Goal: Navigation & Orientation: Find specific page/section

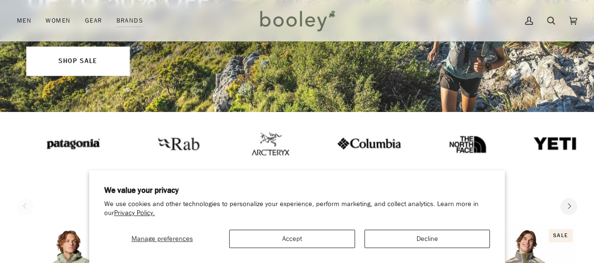
scroll to position [141, 0]
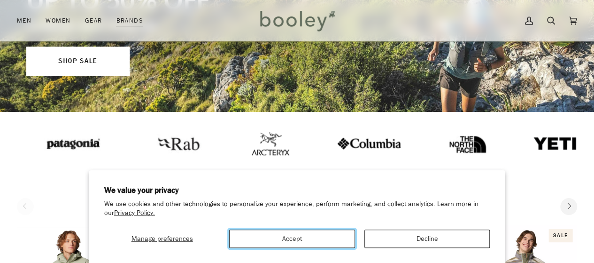
click at [271, 233] on button "Accept" at bounding box center [291, 238] width 125 height 18
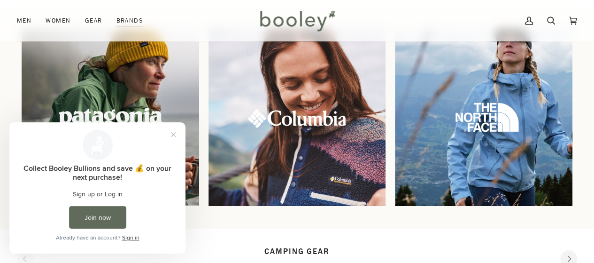
scroll to position [0, 0]
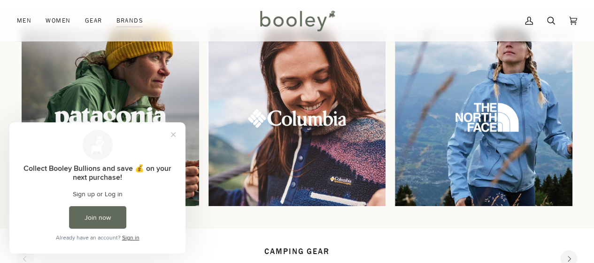
click at [124, 94] on img at bounding box center [111, 118] width 192 height 192
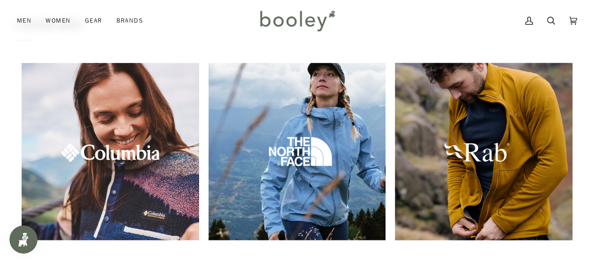
scroll to position [1081, 0]
click at [491, 161] on img at bounding box center [484, 152] width 192 height 192
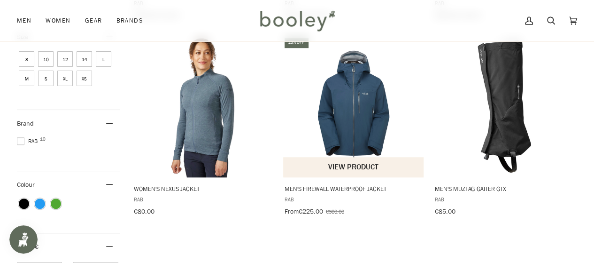
scroll to position [235, 0]
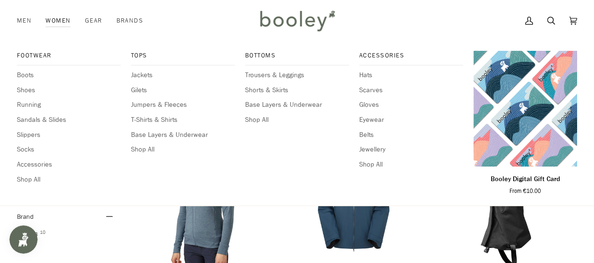
click at [52, 19] on link "Women" at bounding box center [58, 20] width 39 height 41
